Goal: Information Seeking & Learning: Compare options

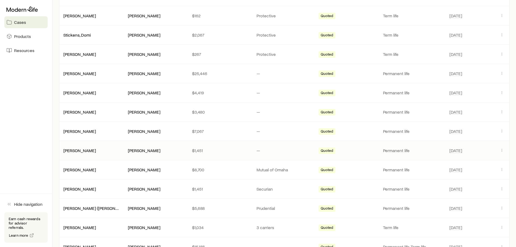
scroll to position [188, 0]
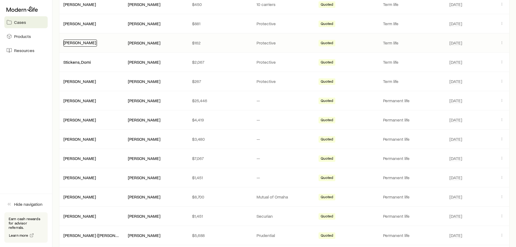
click at [81, 42] on link "[PERSON_NAME]" at bounding box center [80, 42] width 32 height 5
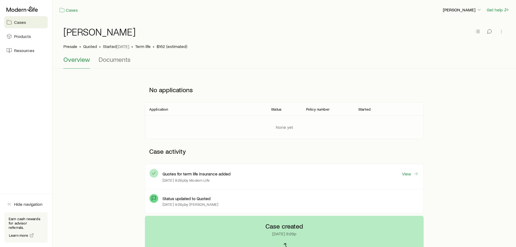
scroll to position [27, 0]
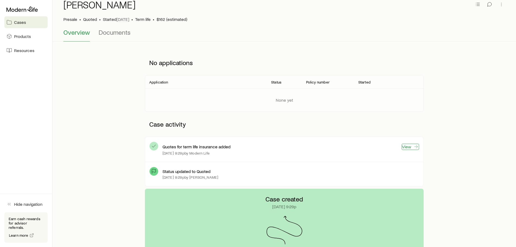
click at [412, 146] on link "View" at bounding box center [410, 147] width 17 height 6
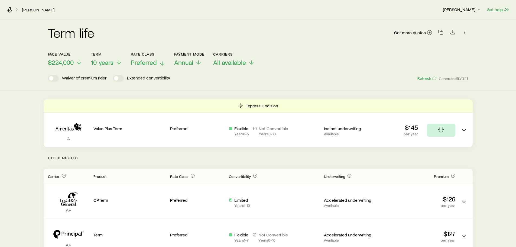
click at [149, 61] on span "Preferred" at bounding box center [144, 62] width 26 height 8
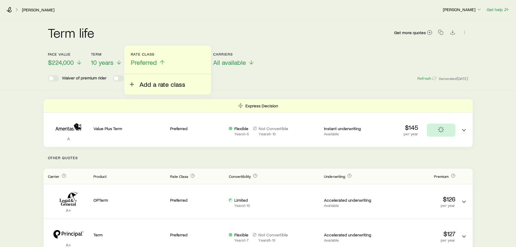
click at [147, 81] on span "Add a rate class" at bounding box center [162, 84] width 46 height 8
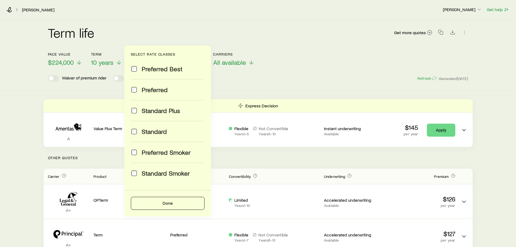
click at [143, 130] on span "Standard" at bounding box center [154, 132] width 25 height 8
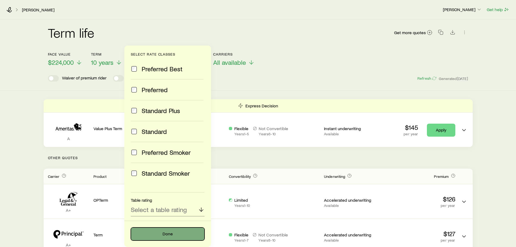
click at [164, 232] on button "Done" at bounding box center [168, 233] width 74 height 13
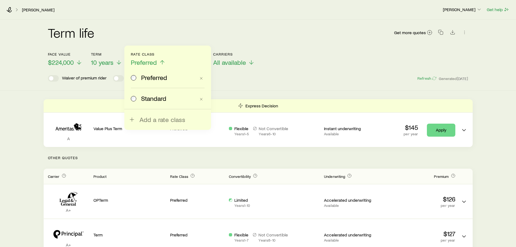
click at [145, 57] on button "Rate Class Preferred" at bounding box center [148, 59] width 35 height 14
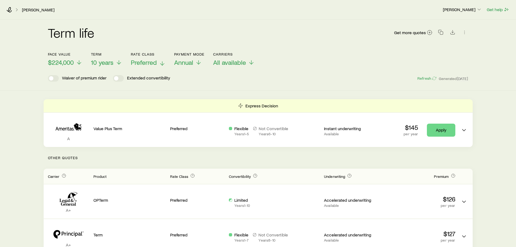
click at [150, 66] on span "Preferred" at bounding box center [144, 62] width 26 height 8
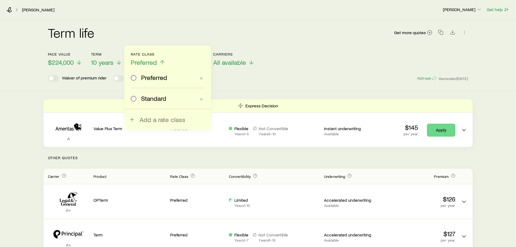
click at [147, 99] on span "Standard" at bounding box center [153, 99] width 25 height 8
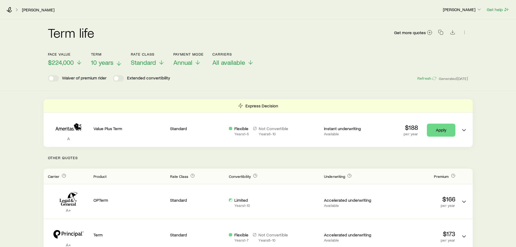
click at [113, 62] on span "10 years" at bounding box center [102, 62] width 22 height 8
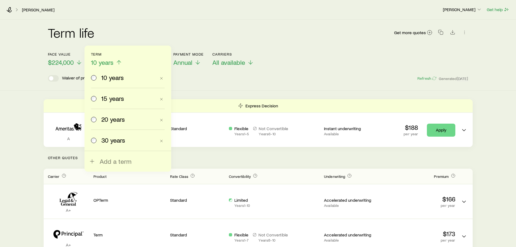
click at [98, 120] on div "20 years" at bounding box center [123, 119] width 65 height 8
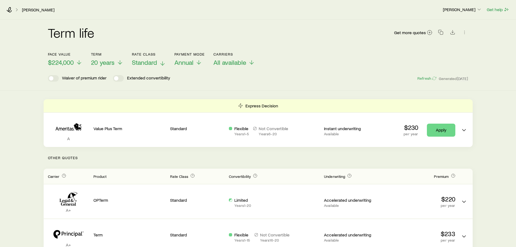
click at [140, 61] on span "Standard" at bounding box center [144, 62] width 25 height 8
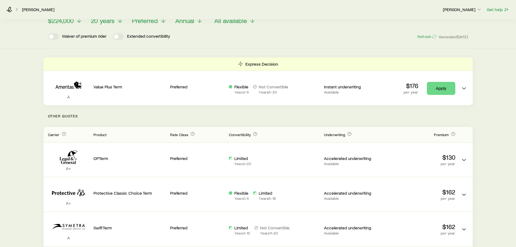
scroll to position [27, 0]
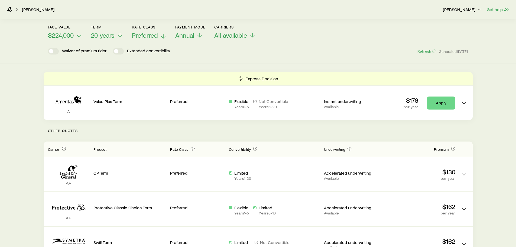
click at [149, 33] on span "Preferred" at bounding box center [145, 35] width 26 height 8
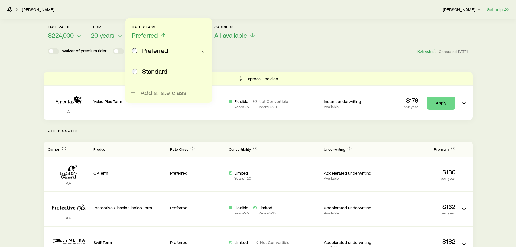
click at [147, 75] on span "Standard" at bounding box center [154, 71] width 25 height 8
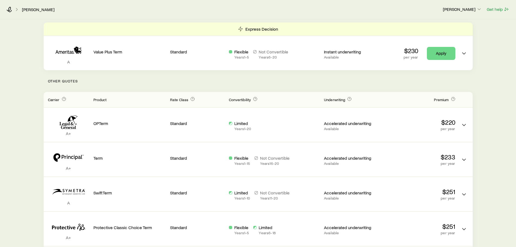
scroll to position [0, 0]
